Goal: Information Seeking & Learning: Learn about a topic

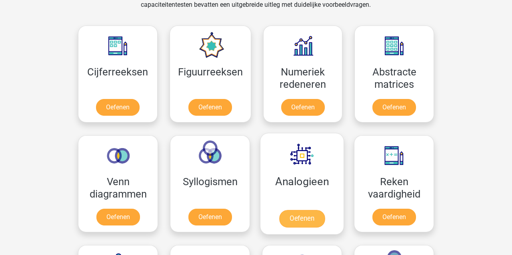
scroll to position [352, 0]
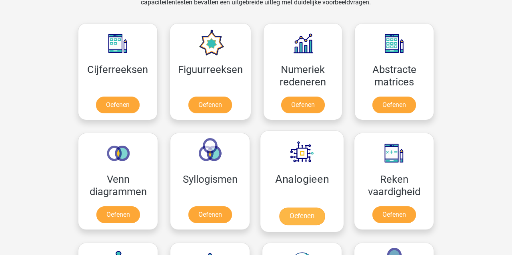
click at [283, 208] on link "Oefenen" at bounding box center [302, 217] width 46 height 18
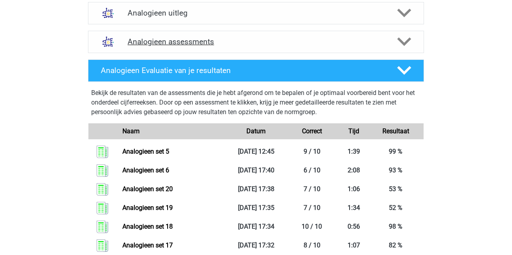
scroll to position [297, 0]
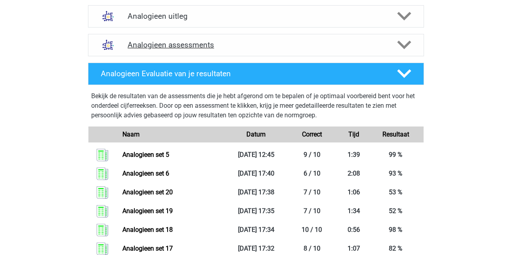
click at [199, 44] on h4 "Analogieen assessments" at bounding box center [255, 44] width 257 height 9
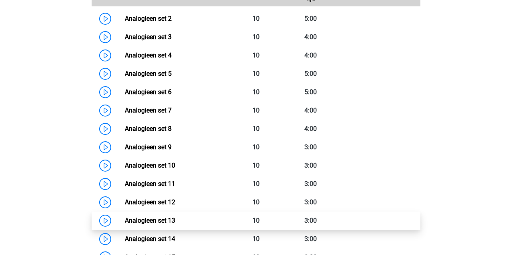
scroll to position [397, 0]
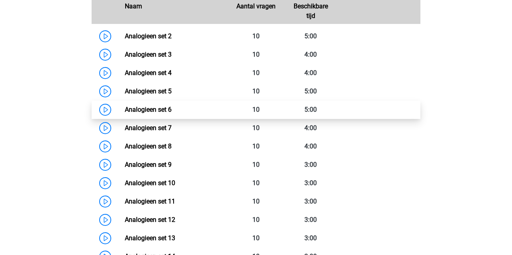
click at [171, 112] on link "Analogieen set 6" at bounding box center [148, 110] width 47 height 8
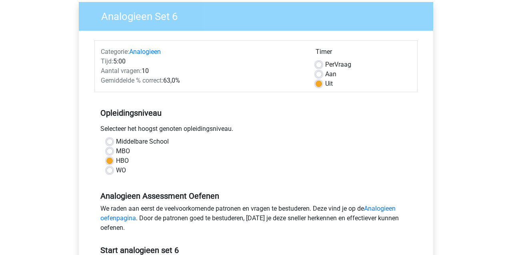
scroll to position [46, 0]
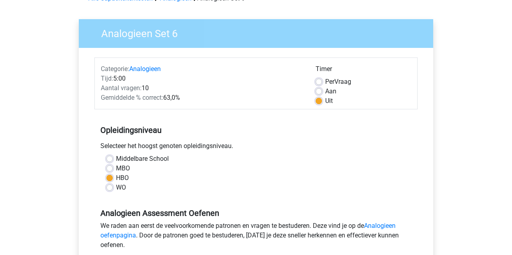
click at [325, 92] on label "Aan" at bounding box center [330, 92] width 11 height 10
click at [321, 92] on input "Aan" at bounding box center [318, 91] width 6 height 8
radio input "true"
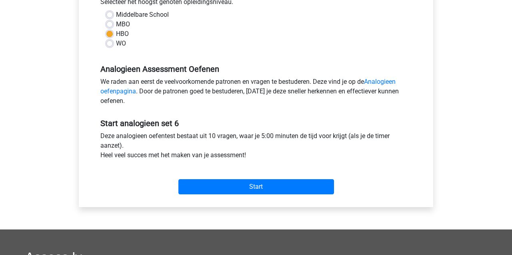
scroll to position [253, 0]
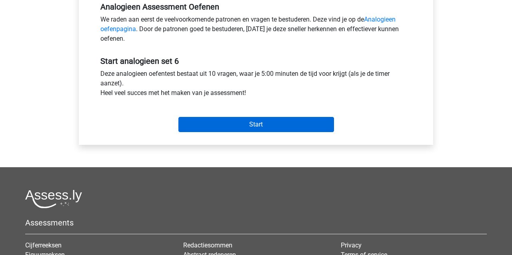
click at [301, 125] on input "Start" at bounding box center [255, 124] width 155 height 15
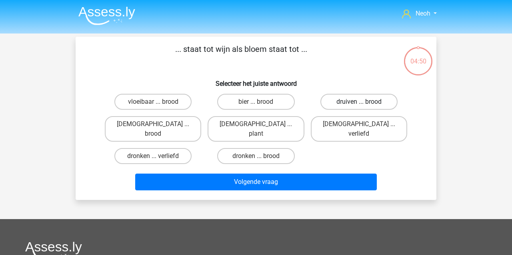
click at [333, 104] on label "druiven ... brood" at bounding box center [358, 102] width 77 height 16
click at [359, 104] on input "druiven ... brood" at bounding box center [361, 104] width 5 height 5
radio input "true"
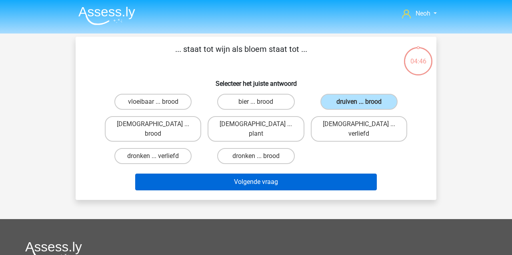
click at [283, 177] on button "Volgende vraag" at bounding box center [256, 182] width 242 height 17
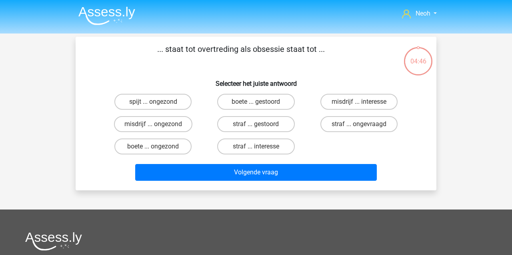
scroll to position [37, 0]
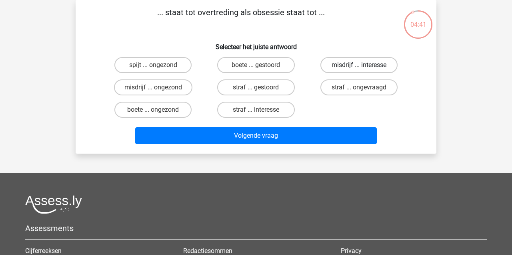
click at [332, 69] on label "misdrijf ... interesse" at bounding box center [358, 65] width 77 height 16
click at [359, 69] on input "misdrijf ... interesse" at bounding box center [361, 67] width 5 height 5
radio input "true"
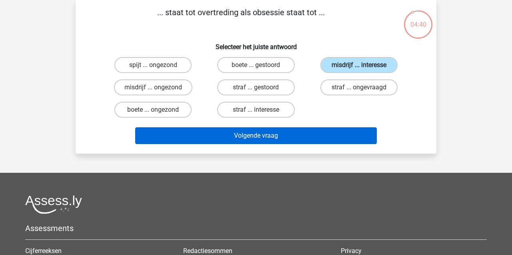
click at [287, 141] on button "Volgende vraag" at bounding box center [256, 135] width 242 height 17
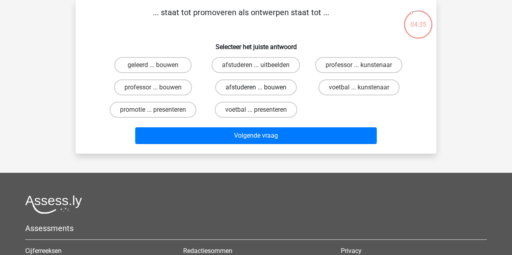
click at [276, 92] on label "afstuderen ... bouwen" at bounding box center [256, 88] width 82 height 16
click at [261, 92] on input "afstuderen ... bouwen" at bounding box center [258, 90] width 5 height 5
radio input "true"
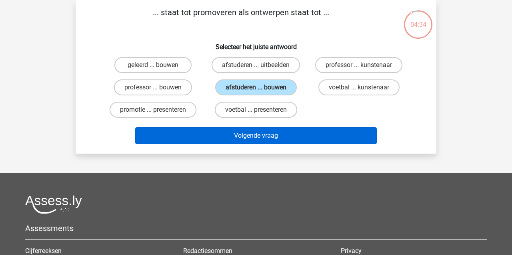
click at [284, 139] on button "Volgende vraag" at bounding box center [256, 135] width 242 height 17
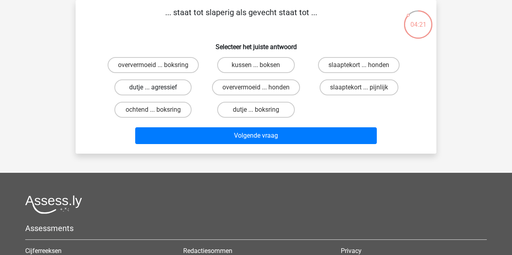
click at [173, 90] on label "dutje ... agressief" at bounding box center [152, 88] width 77 height 16
click at [158, 90] on input "dutje ... agressief" at bounding box center [155, 90] width 5 height 5
radio input "true"
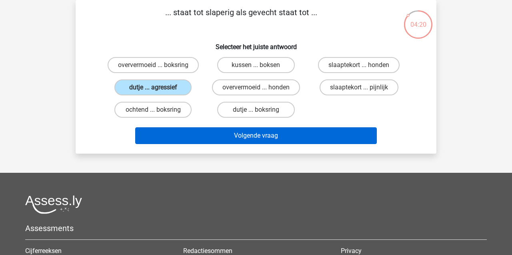
click at [242, 133] on button "Volgende vraag" at bounding box center [256, 135] width 242 height 17
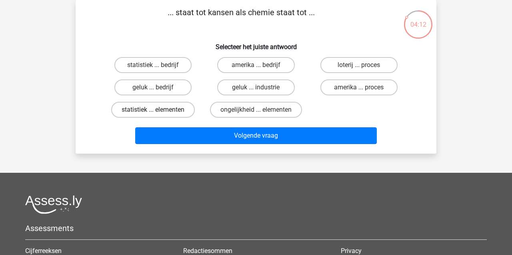
click at [167, 107] on label "statistiek ... elementen" at bounding box center [153, 110] width 84 height 16
click at [158, 110] on input "statistiek ... elementen" at bounding box center [155, 112] width 5 height 5
radio input "true"
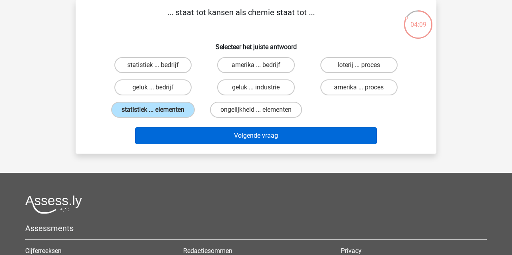
click at [251, 140] on button "Volgende vraag" at bounding box center [256, 135] width 242 height 17
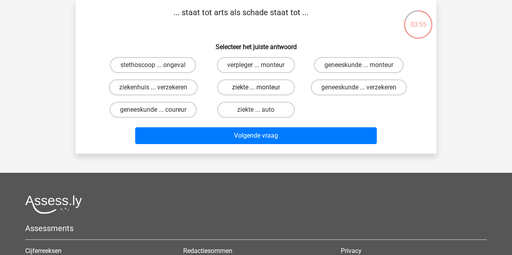
click at [277, 91] on label "ziekte ... monteur" at bounding box center [255, 88] width 77 height 16
click at [261, 91] on input "ziekte ... monteur" at bounding box center [258, 90] width 5 height 5
radio input "true"
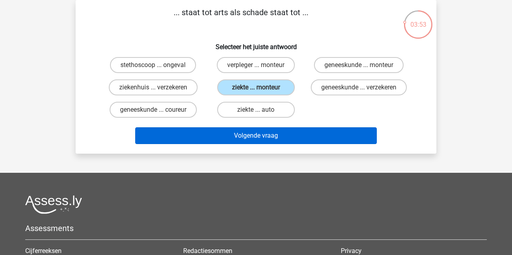
click at [279, 144] on button "Volgende vraag" at bounding box center [256, 135] width 242 height 17
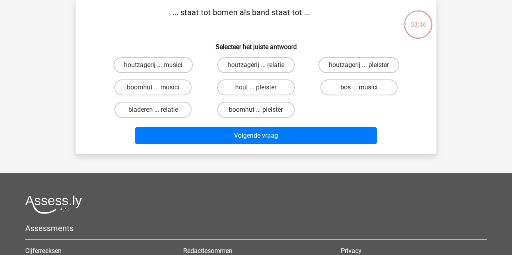
click at [347, 90] on label "bos ... musici" at bounding box center [358, 88] width 77 height 16
click at [359, 90] on input "bos ... musici" at bounding box center [361, 90] width 5 height 5
radio input "true"
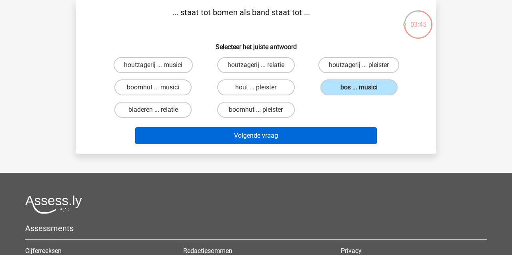
click at [321, 135] on button "Volgende vraag" at bounding box center [256, 135] width 242 height 17
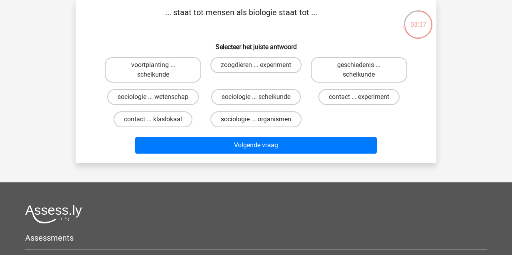
click at [286, 122] on label "sociologie ... organismen" at bounding box center [255, 120] width 91 height 16
click at [261, 122] on input "sociologie ... organismen" at bounding box center [258, 122] width 5 height 5
radio input "true"
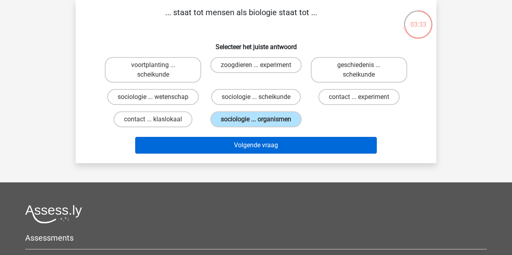
click at [289, 154] on button "Volgende vraag" at bounding box center [256, 145] width 242 height 17
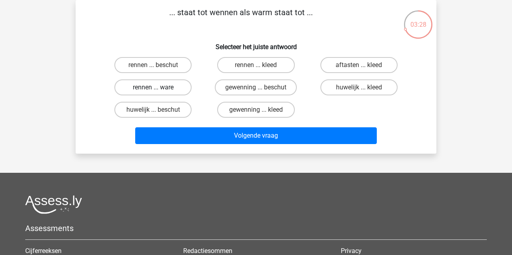
click at [176, 89] on label "rennen ... ware" at bounding box center [152, 88] width 77 height 16
click at [158, 89] on input "rennen ... ware" at bounding box center [155, 90] width 5 height 5
radio input "true"
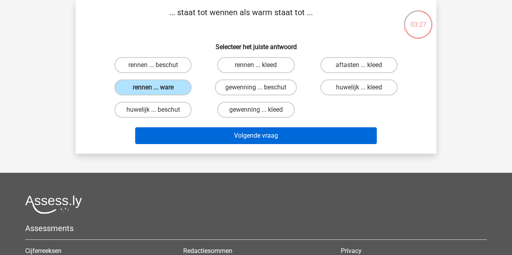
click at [244, 140] on button "Volgende vraag" at bounding box center [256, 135] width 242 height 17
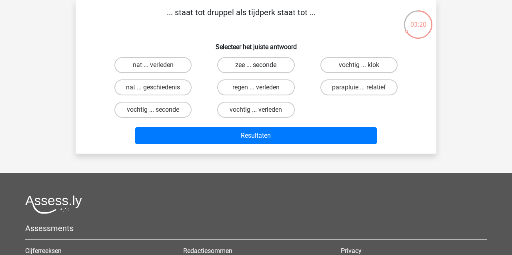
click at [252, 72] on label "zee ... seconde" at bounding box center [255, 65] width 77 height 16
click at [256, 70] on input "zee ... seconde" at bounding box center [258, 67] width 5 height 5
radio input "true"
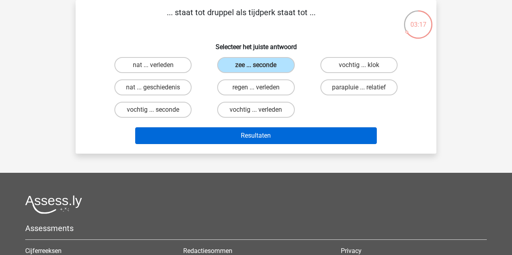
click at [272, 133] on button "Resultaten" at bounding box center [256, 135] width 242 height 17
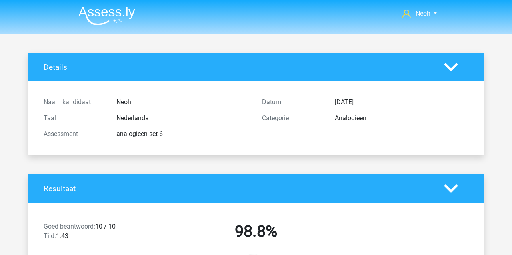
click at [113, 18] on img at bounding box center [106, 15] width 57 height 19
